Goal: Transaction & Acquisition: Book appointment/travel/reservation

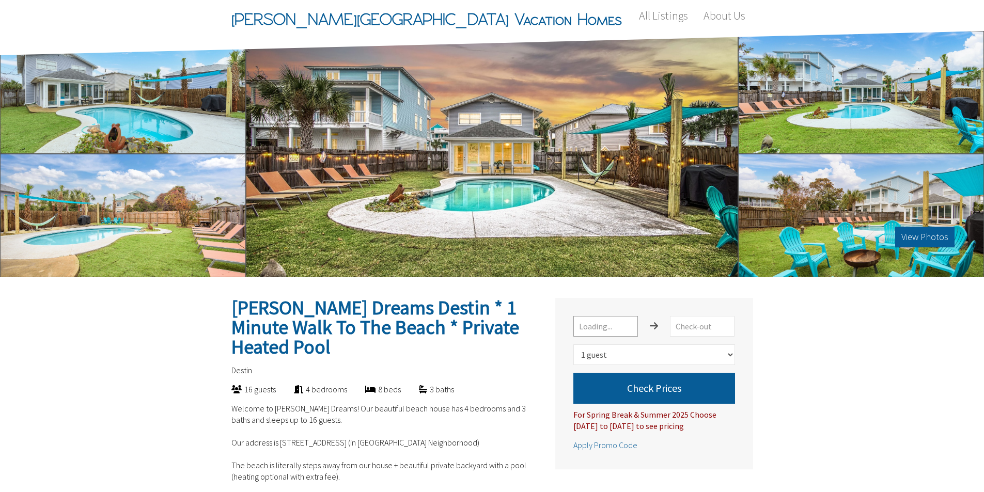
select select "1"
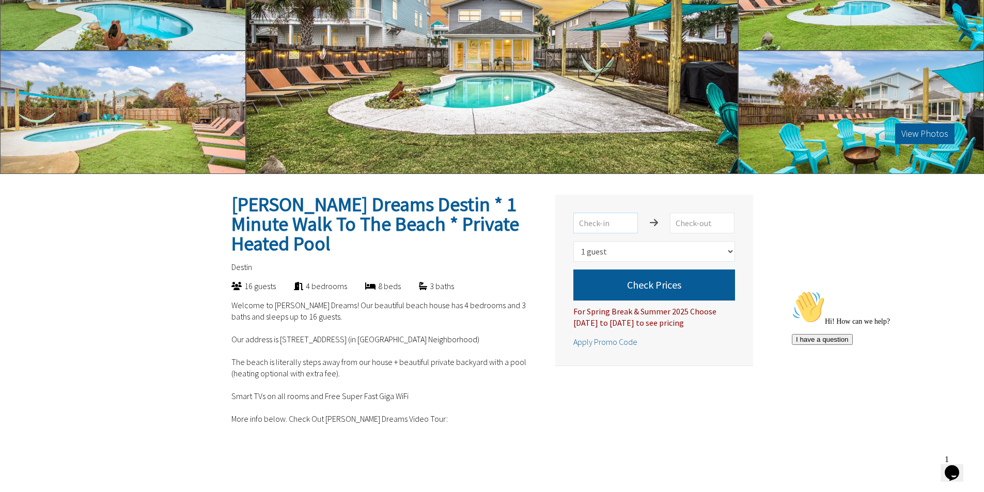
click at [619, 219] on input "text" at bounding box center [606, 223] width 65 height 21
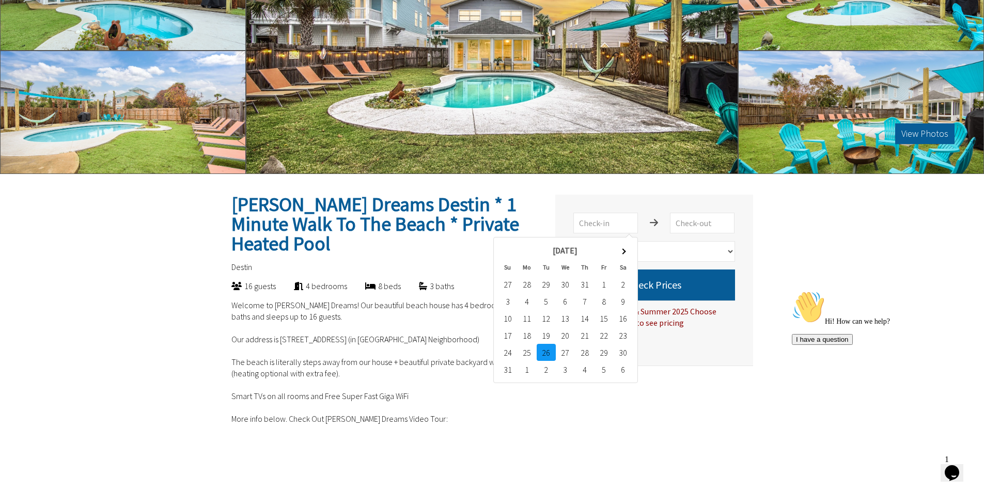
click at [549, 355] on td "26" at bounding box center [546, 352] width 19 height 17
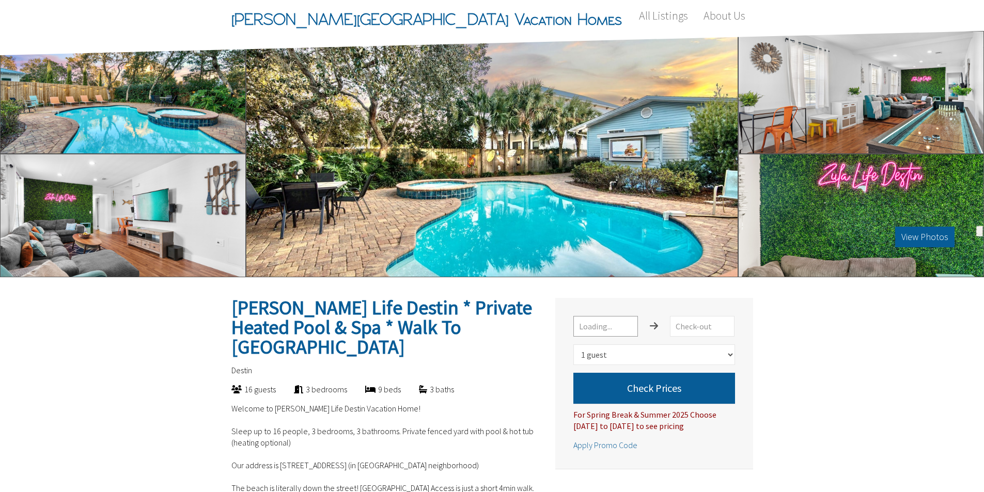
select select "1"
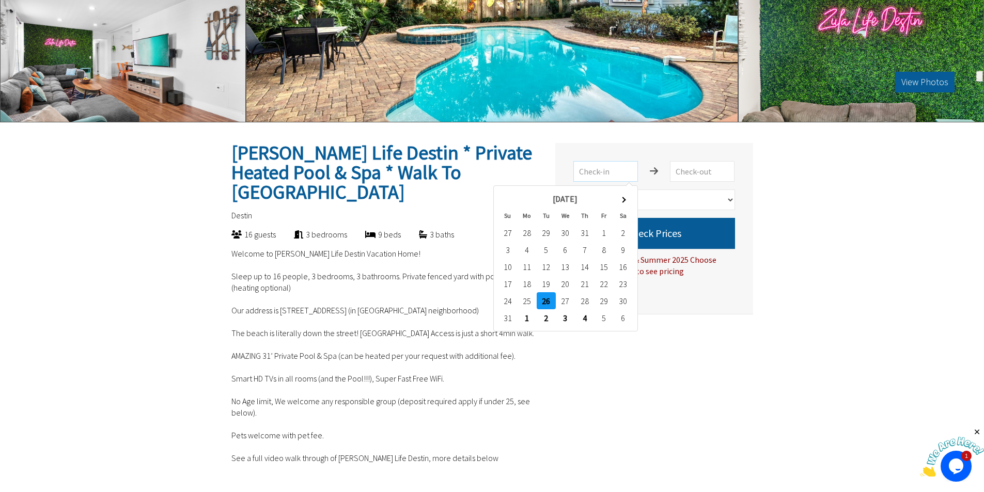
click at [599, 171] on input "text" at bounding box center [606, 171] width 65 height 21
type input "8/26/2025"
type input "8/27/2025"
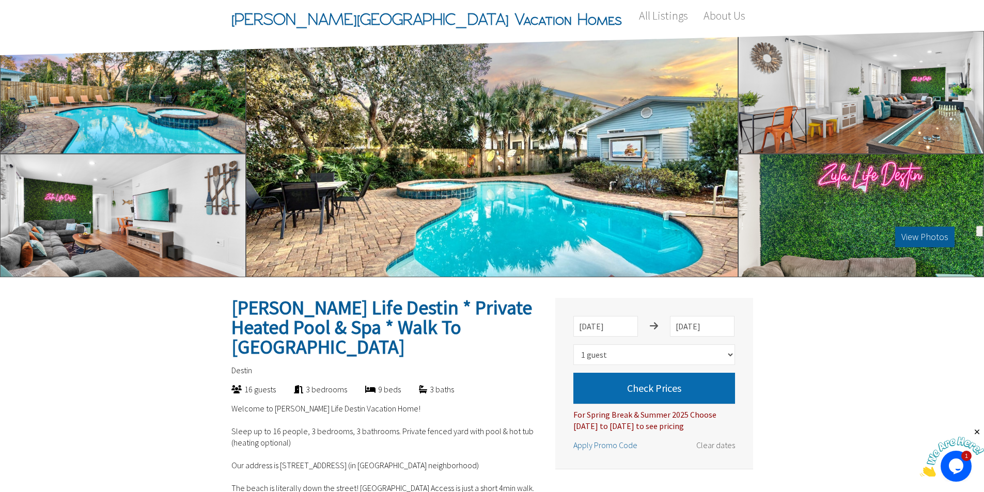
click at [638, 390] on button "Check Prices" at bounding box center [655, 388] width 162 height 31
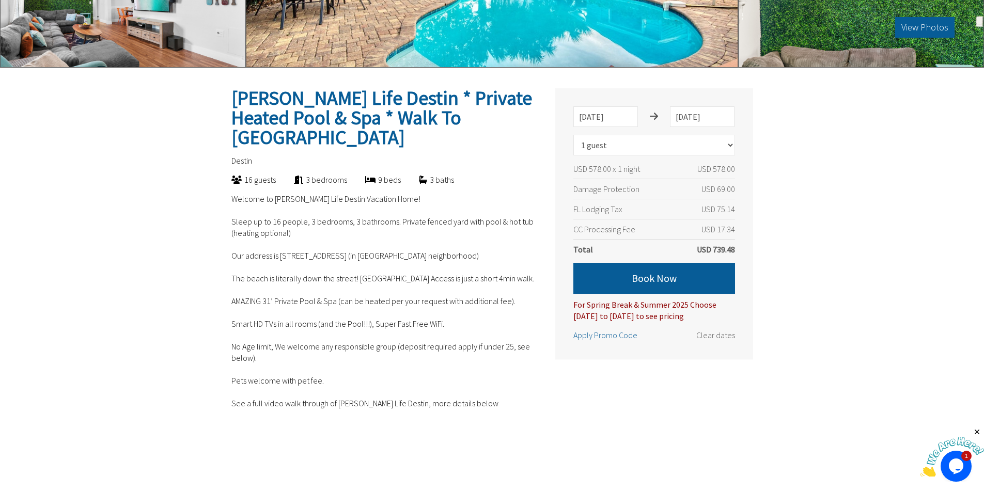
scroll to position [258, 0]
